Goal: Information Seeking & Learning: Learn about a topic

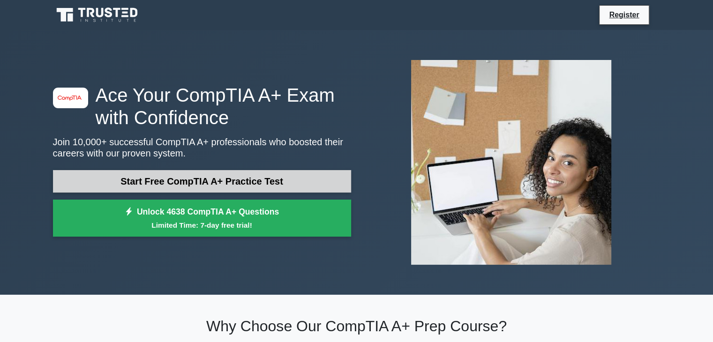
click at [236, 182] on link "Start Free CompTIA A+ Practice Test" at bounding box center [202, 181] width 298 height 23
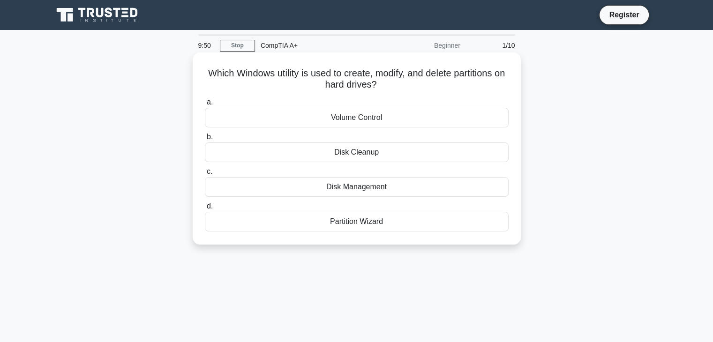
click at [355, 190] on div "Disk Management" at bounding box center [357, 187] width 304 height 20
click at [205, 175] on input "c. Disk Management" at bounding box center [205, 172] width 0 height 6
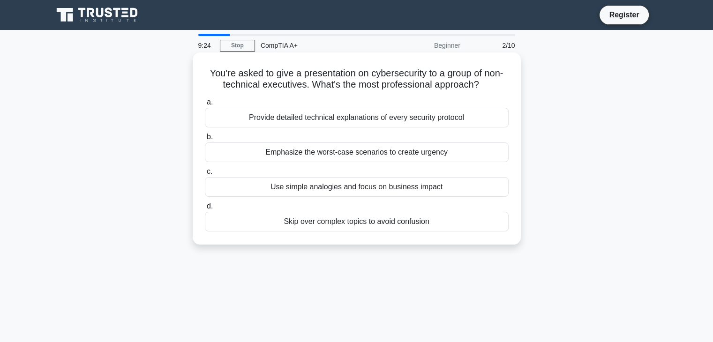
click at [347, 183] on div "Use simple analogies and focus on business impact" at bounding box center [357, 187] width 304 height 20
click at [205, 175] on input "c. Use simple analogies and focus on business impact" at bounding box center [205, 172] width 0 height 6
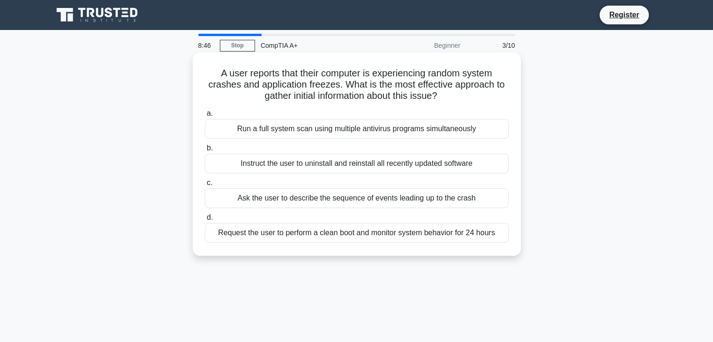
click at [432, 202] on div "Ask the user to describe the sequence of events leading up to the crash" at bounding box center [357, 199] width 304 height 20
click at [205, 186] on input "c. Ask the user to describe the sequence of events leading up to the crash" at bounding box center [205, 183] width 0 height 6
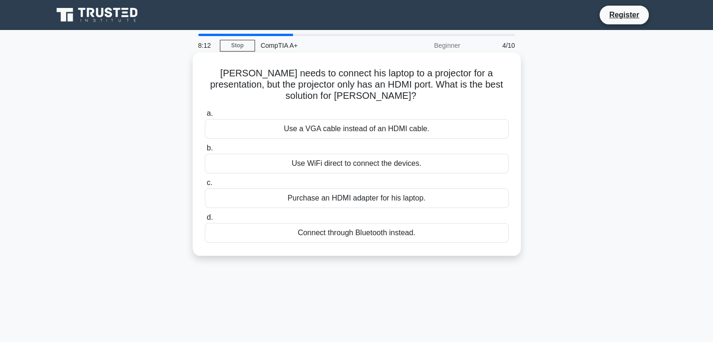
click at [403, 162] on div "Use WiFi direct to connect the devices." at bounding box center [357, 164] width 304 height 20
click at [205, 151] on input "b. Use WiFi direct to connect the devices." at bounding box center [205, 148] width 0 height 6
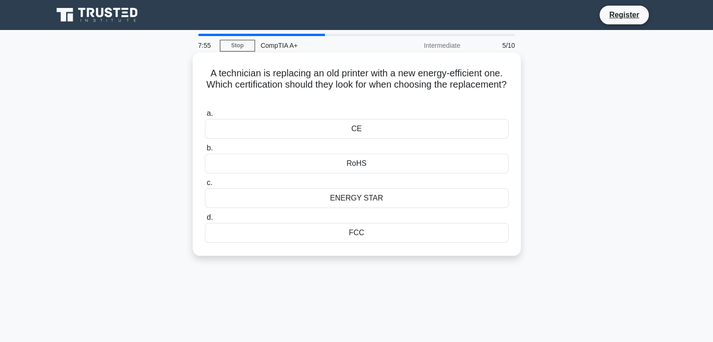
click at [375, 196] on div "ENERGY STAR" at bounding box center [357, 199] width 304 height 20
click at [205, 186] on input "c. ENERGY STAR" at bounding box center [205, 183] width 0 height 6
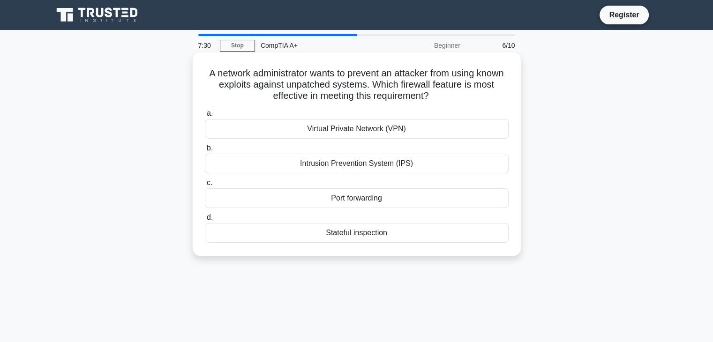
click at [437, 163] on div "Intrusion Prevention System (IPS)" at bounding box center [357, 164] width 304 height 20
click at [205, 151] on input "b. Intrusion Prevention System (IPS)" at bounding box center [205, 148] width 0 height 6
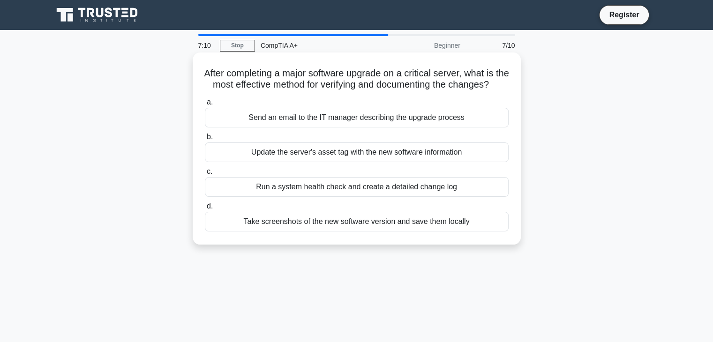
click at [493, 197] on div "Run a system health check and create a detailed change log" at bounding box center [357, 187] width 304 height 20
click at [205, 175] on input "c. Run a system health check and create a detailed change log" at bounding box center [205, 172] width 0 height 6
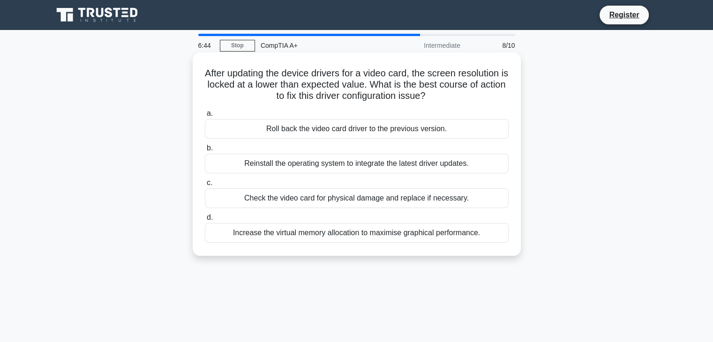
drag, startPoint x: 393, startPoint y: 237, endPoint x: 379, endPoint y: 238, distance: 14.1
click at [379, 238] on div "Increase the virtual memory allocation to maximise graphical performance." at bounding box center [357, 233] width 304 height 20
click at [344, 231] on div "Increase the virtual memory allocation to maximise graphical performance." at bounding box center [357, 233] width 304 height 20
click at [205, 221] on input "d. Increase the virtual memory allocation to maximise graphical performance." at bounding box center [205, 218] width 0 height 6
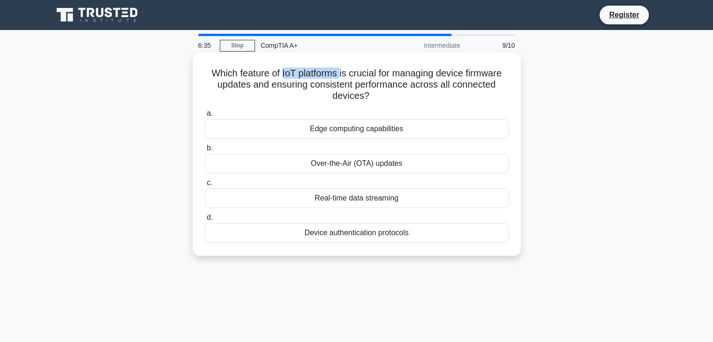
drag, startPoint x: 339, startPoint y: 74, endPoint x: 279, endPoint y: 73, distance: 59.6
click at [279, 73] on h5 "Which feature of IoT platforms is crucial for managing device firmware updates …" at bounding box center [357, 85] width 306 height 35
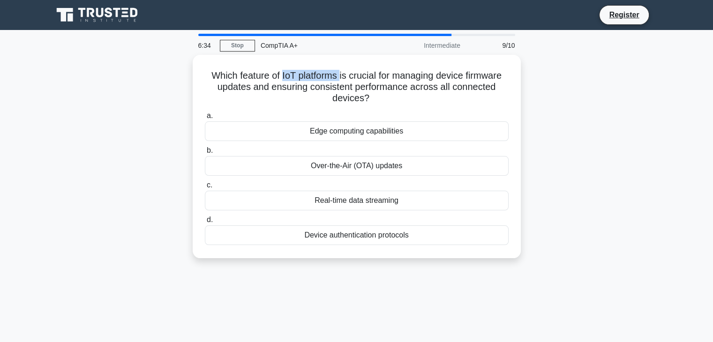
copy h5 "IoT platforms"
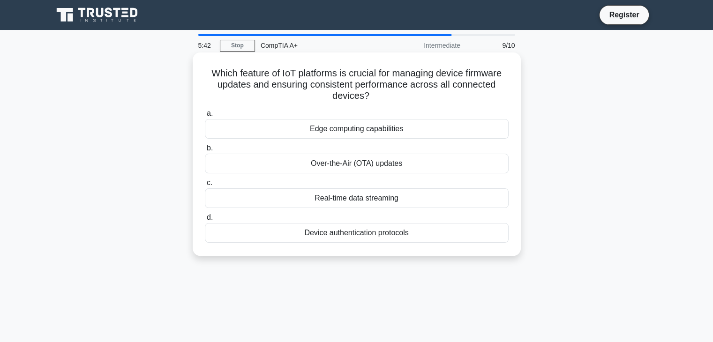
click at [311, 165] on div "Over-the-Air (OTA) updates" at bounding box center [357, 164] width 304 height 20
click at [205, 151] on input "b. Over-the-Air (OTA) updates" at bounding box center [205, 148] width 0 height 6
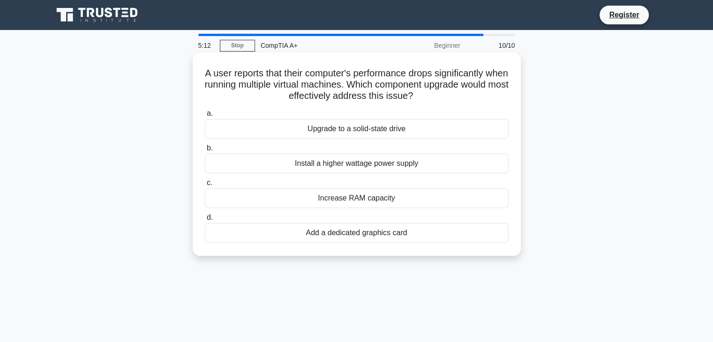
click at [380, 203] on div "Increase RAM capacity" at bounding box center [357, 199] width 304 height 20
click at [205, 186] on input "c. Increase RAM capacity" at bounding box center [205, 183] width 0 height 6
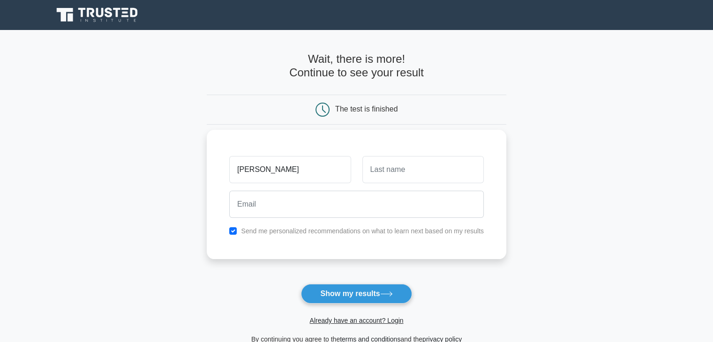
type input "Isaac"
click at [433, 174] on input "text" at bounding box center [422, 169] width 121 height 27
type input "Polanco"
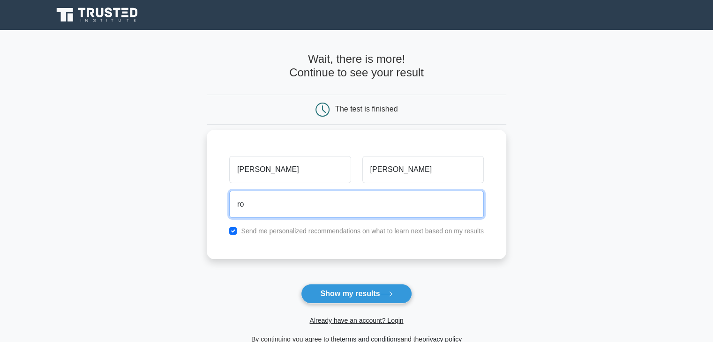
type input "r"
type input "isaacdurord@gmail.com"
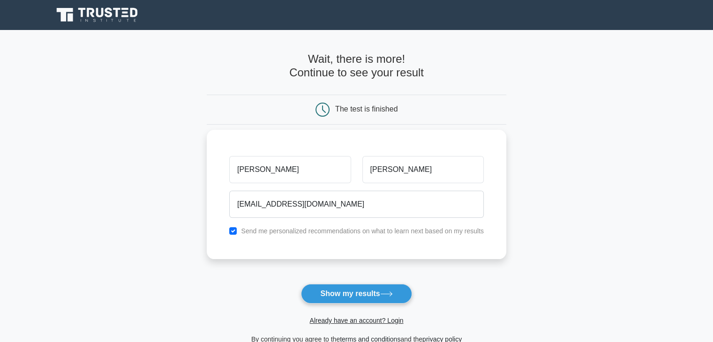
click at [312, 234] on label "Send me personalized recommendations on what to learn next based on my results" at bounding box center [362, 231] width 243 height 8
click at [328, 227] on label "Send me personalized recommendations on what to learn next based on my results" at bounding box center [362, 231] width 243 height 8
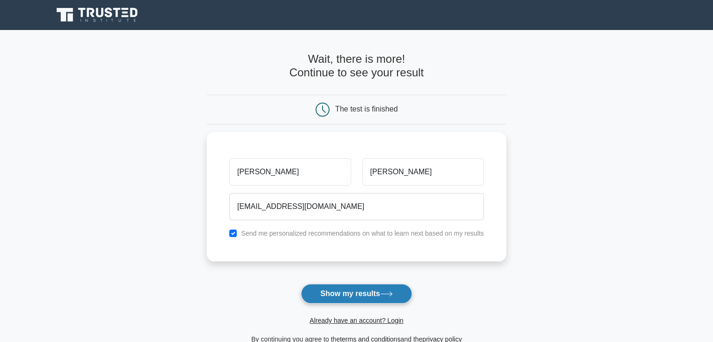
click at [356, 296] on button "Show my results" at bounding box center [356, 294] width 111 height 20
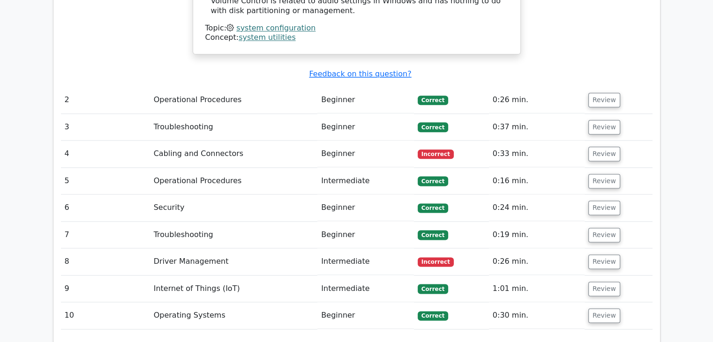
scroll to position [1219, 0]
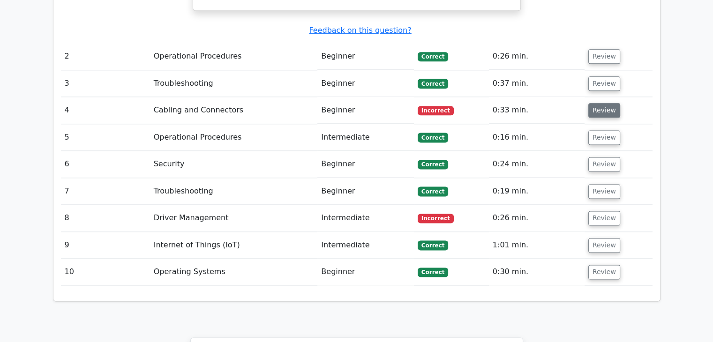
click at [601, 103] on button "Review" at bounding box center [605, 110] width 32 height 15
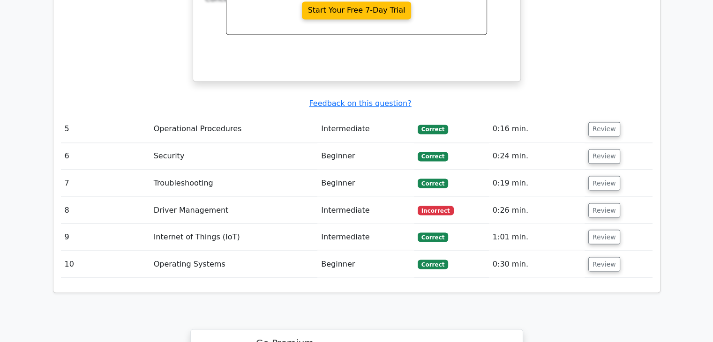
scroll to position [1641, 0]
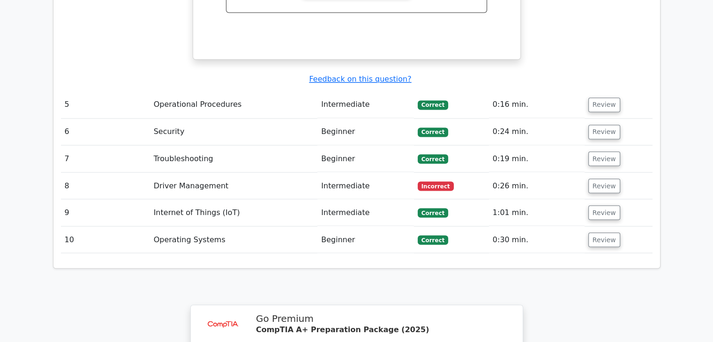
click at [412, 173] on td "Intermediate" at bounding box center [365, 186] width 97 height 27
click at [593, 179] on button "Review" at bounding box center [605, 186] width 32 height 15
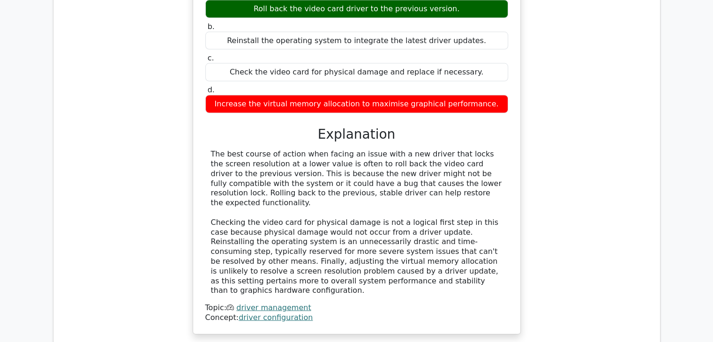
scroll to position [1876, 0]
